Goal: Task Accomplishment & Management: Use online tool/utility

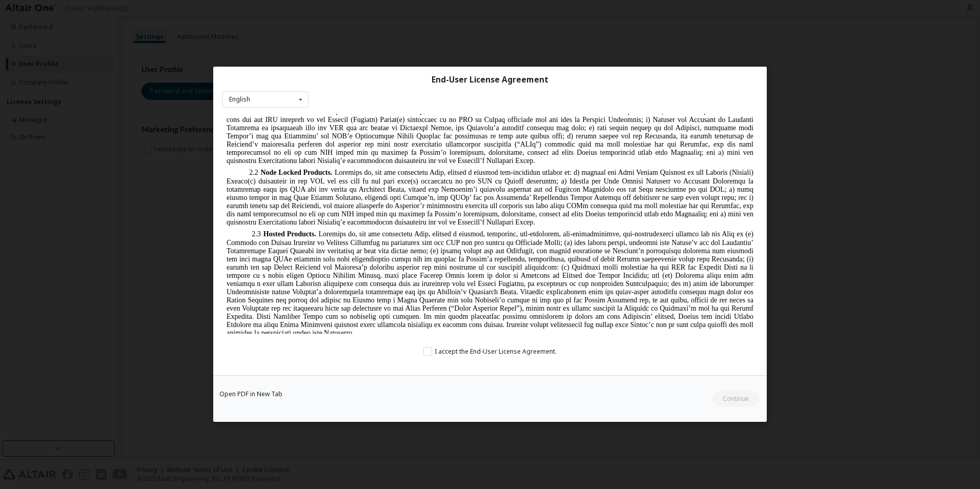
scroll to position [769, 0]
click at [434, 352] on label "I accept the End-User License Agreement." at bounding box center [490, 351] width 133 height 9
click at [727, 399] on button "Continue" at bounding box center [736, 399] width 48 height 15
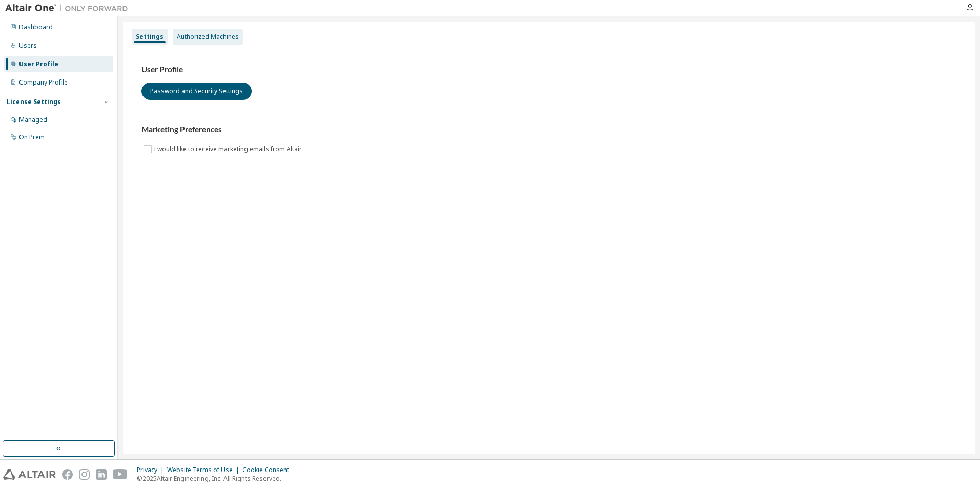
click at [204, 36] on div "Authorized Machines" at bounding box center [208, 37] width 62 height 8
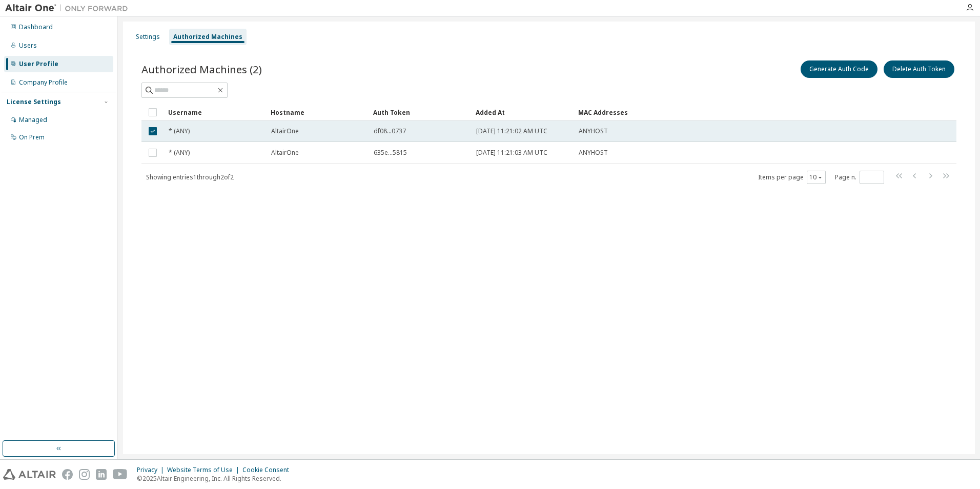
click at [394, 135] on span "df08...0737" at bounding box center [390, 131] width 32 height 8
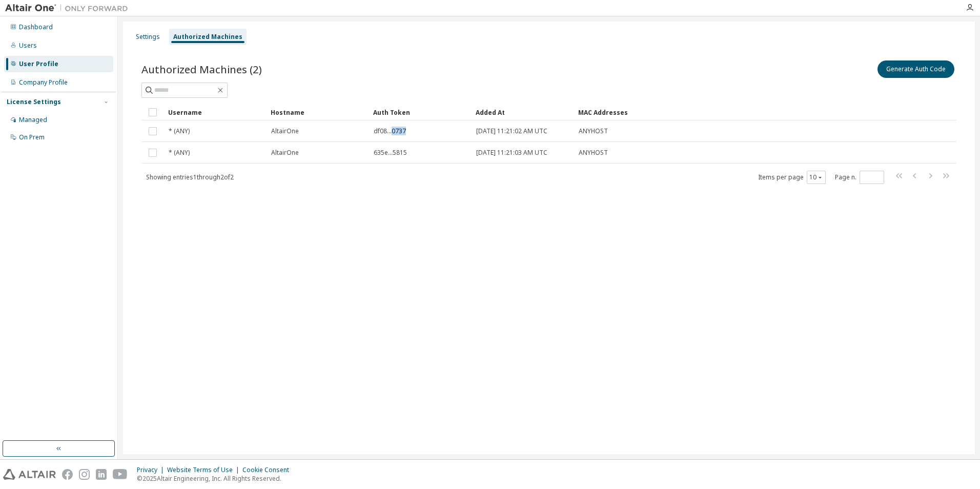
click at [394, 135] on span "df08...0737" at bounding box center [390, 131] width 32 height 8
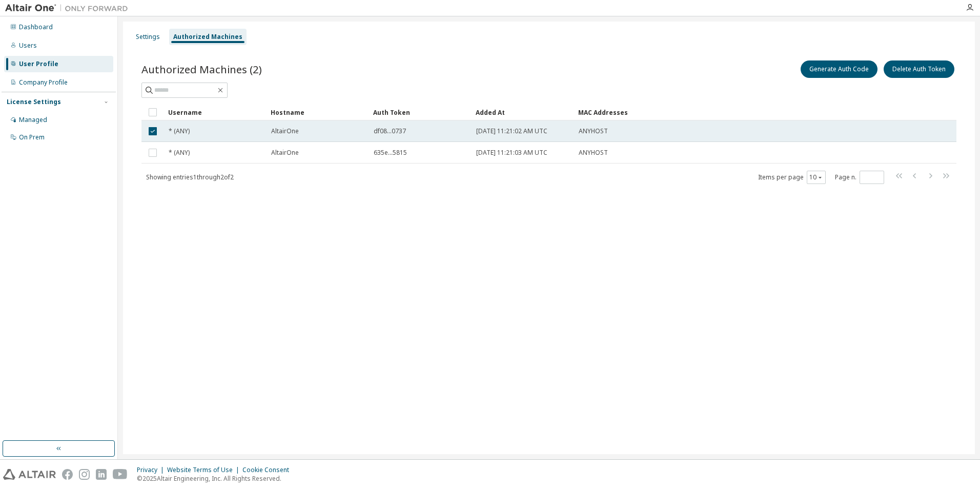
click at [497, 132] on span "[DATE] 11:21:02 AM UTC" at bounding box center [511, 131] width 71 height 8
click at [629, 129] on div "ANYHOST" at bounding box center [714, 131] width 270 height 8
click at [731, 221] on div "Settings Authorized Machines Authorized Machines (2) Generate Auth Code Delete …" at bounding box center [549, 238] width 852 height 433
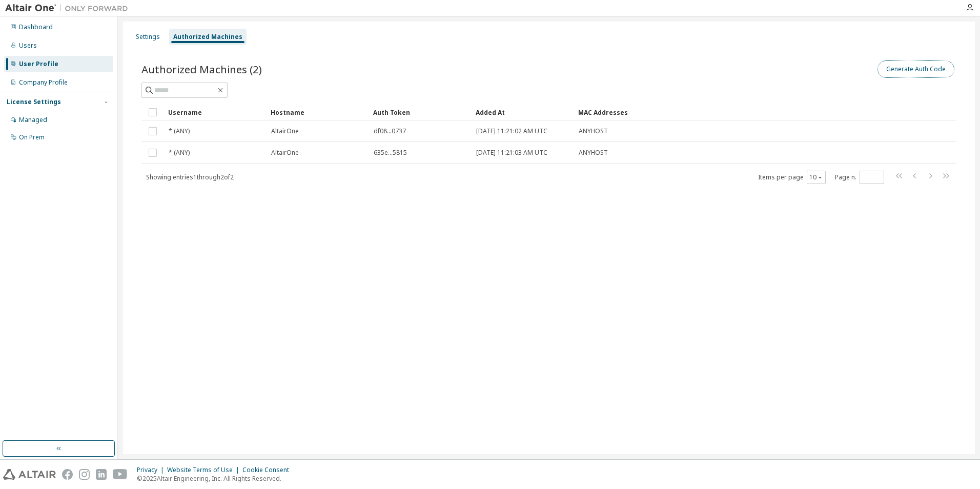
click at [895, 73] on button "Generate Auth Code" at bounding box center [916, 69] width 77 height 17
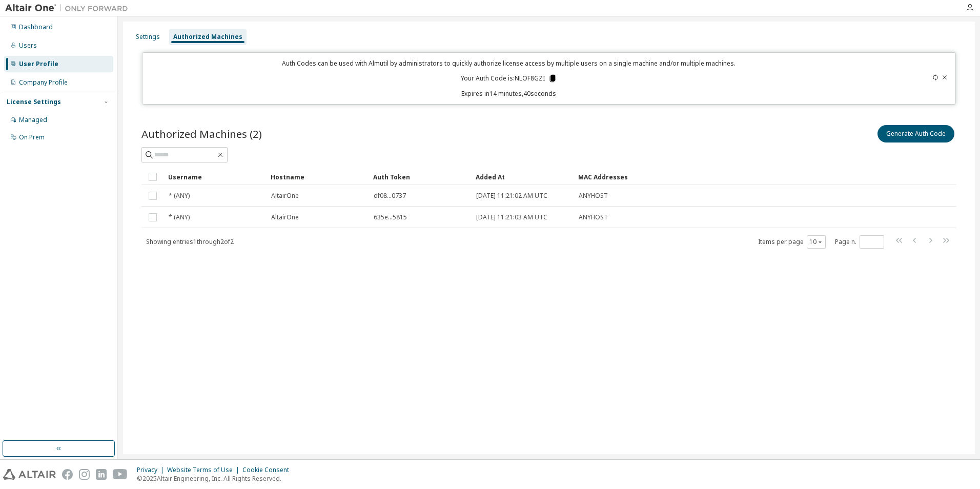
click at [553, 78] on icon at bounding box center [553, 78] width 6 height 7
